Goal: Information Seeking & Learning: Understand process/instructions

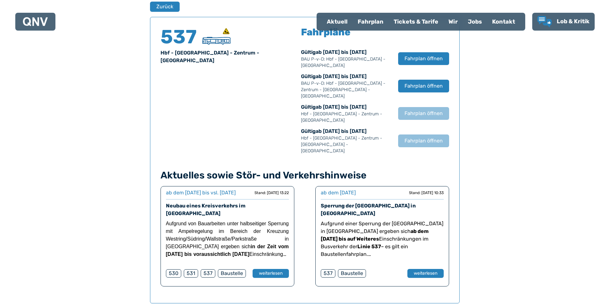
scroll to position [420, 0]
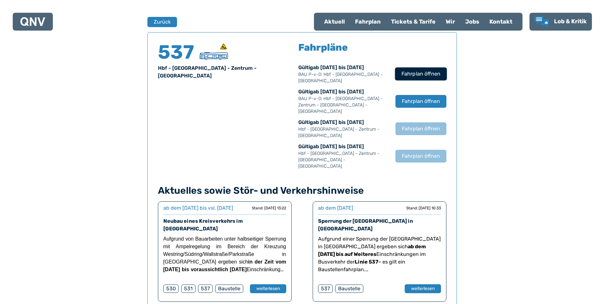
click at [420, 72] on span "Fahrplan öffnen" at bounding box center [420, 74] width 39 height 8
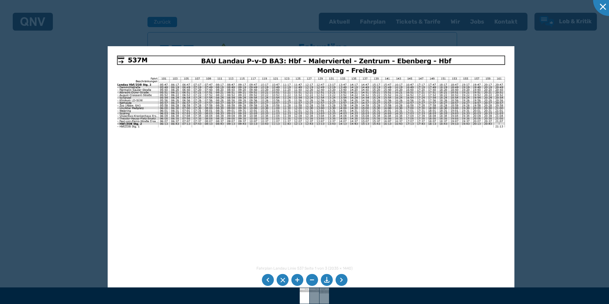
click at [435, 168] on img at bounding box center [311, 190] width 407 height 288
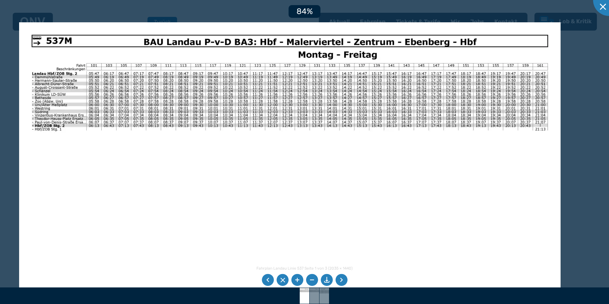
click at [347, 171] on img at bounding box center [290, 213] width 542 height 383
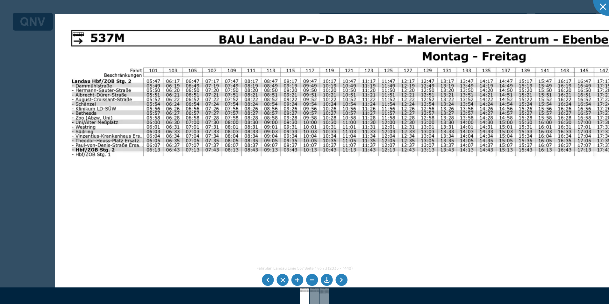
click at [421, 193] on img at bounding box center [411, 266] width 713 height 505
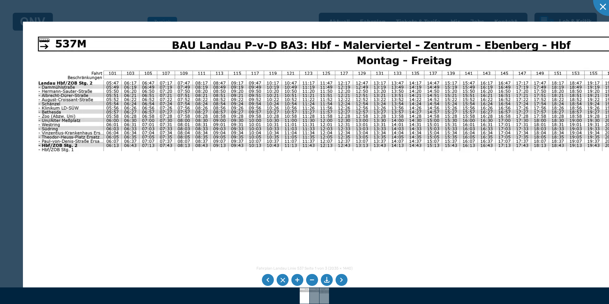
click at [330, 169] on img at bounding box center [347, 251] width 648 height 459
click at [330, 279] on li at bounding box center [327, 280] width 12 height 12
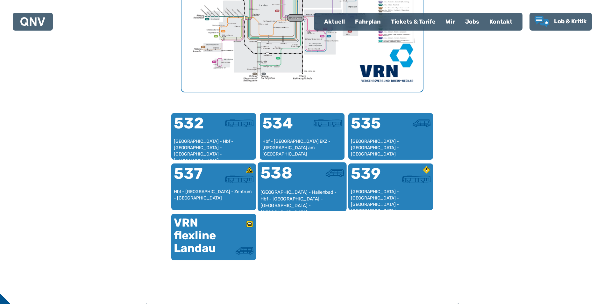
scroll to position [101, 0]
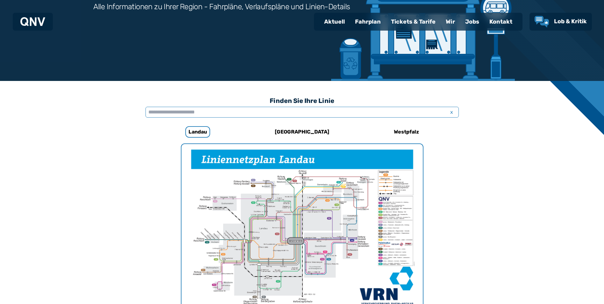
click at [170, 113] on input "text" at bounding box center [302, 112] width 313 height 11
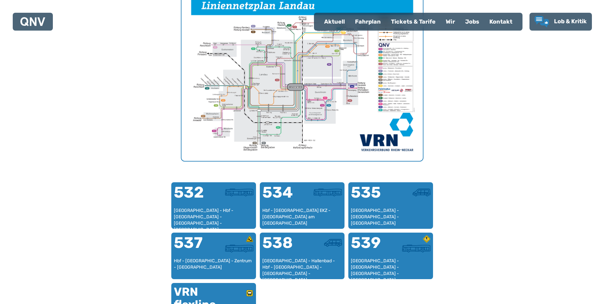
scroll to position [164, 0]
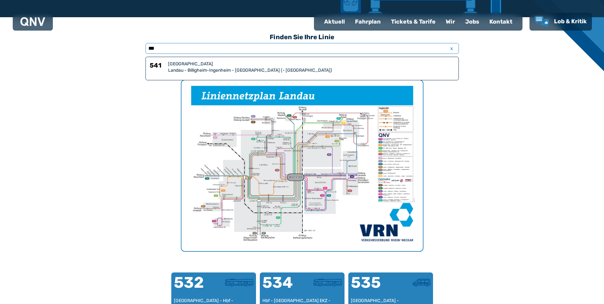
type input "***"
click at [190, 67] on div "Landau - Billigheim-Ingenheim - [GEOGRAPHIC_DATA] (- [GEOGRAPHIC_DATA])" at bounding box center [311, 70] width 287 height 6
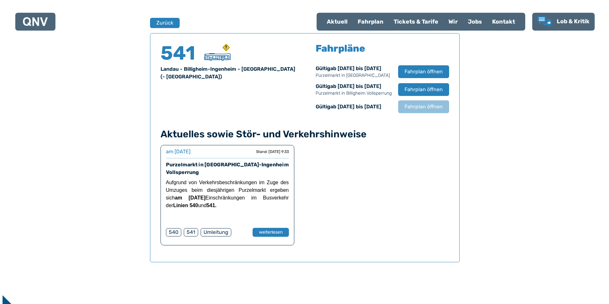
scroll to position [420, 0]
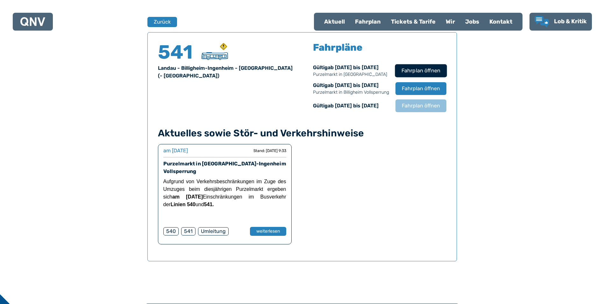
click at [422, 68] on span "Fahrplan öffnen" at bounding box center [420, 71] width 39 height 8
